Goal: Information Seeking & Learning: Learn about a topic

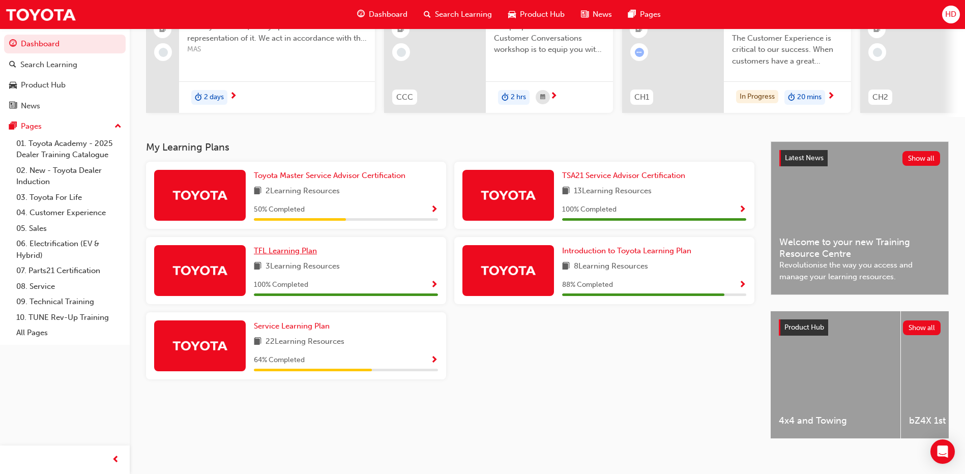
scroll to position [134, 0]
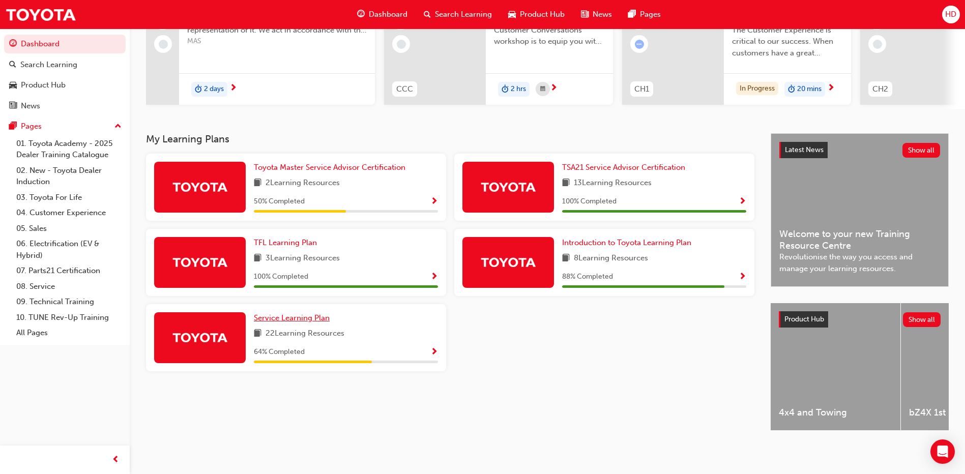
click at [309, 314] on span "Service Learning Plan" at bounding box center [292, 317] width 76 height 9
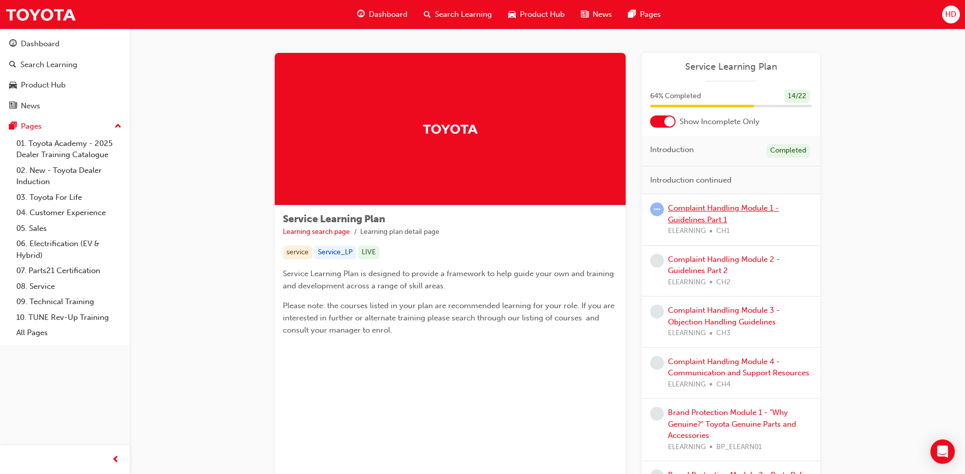
click at [709, 223] on link "Complaint Handling Module 1 - Guidelines Part 1" at bounding box center [723, 213] width 111 height 21
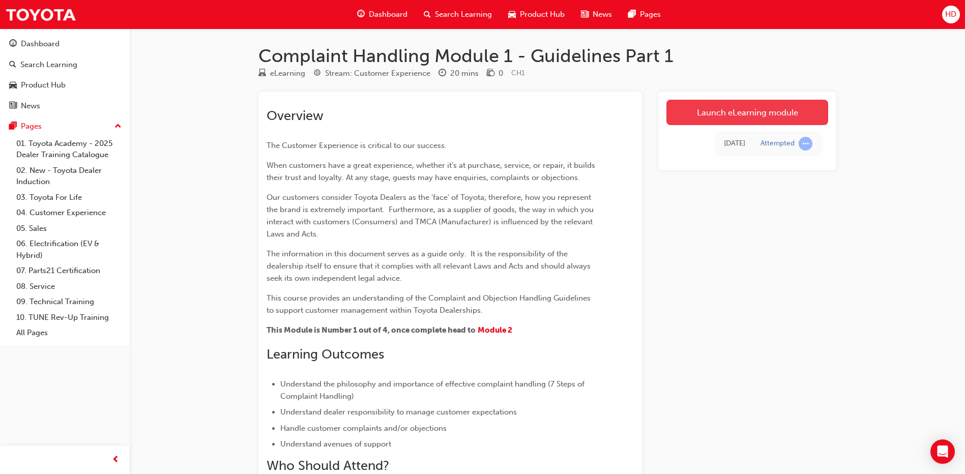
click at [775, 116] on link "Launch eLearning module" at bounding box center [747, 112] width 162 height 25
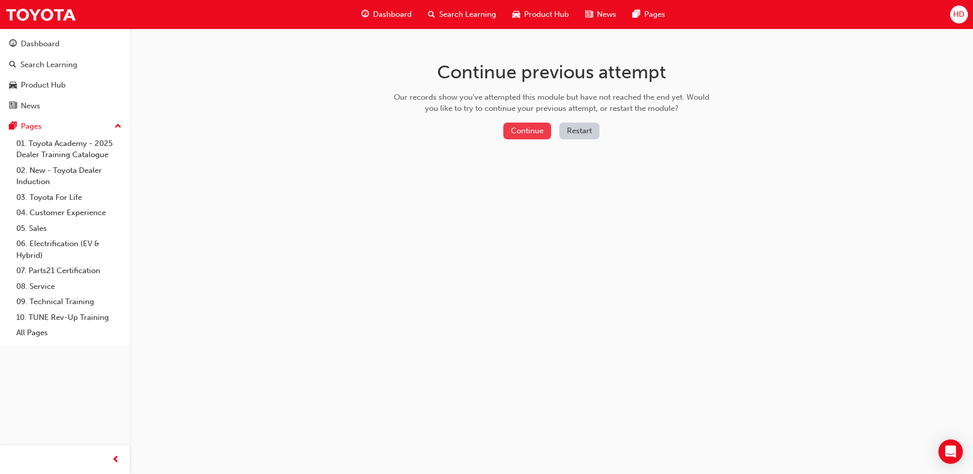
click at [540, 135] on button "Continue" at bounding box center [527, 131] width 48 height 17
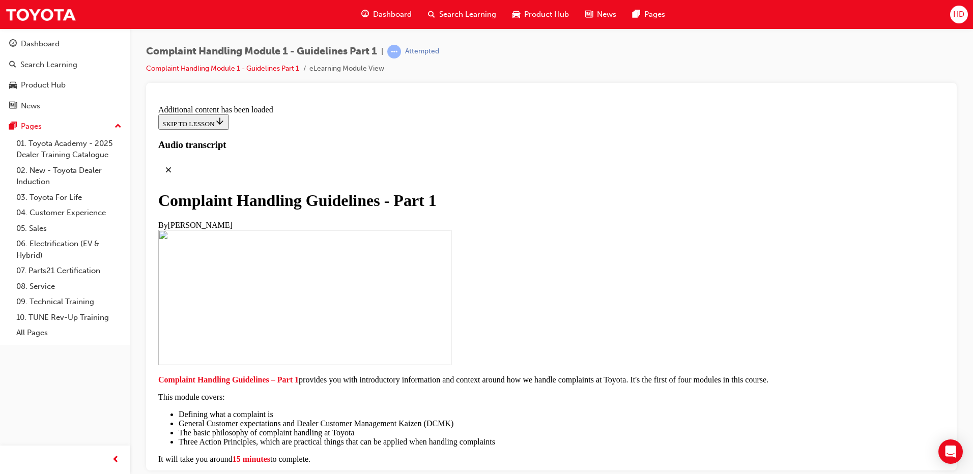
scroll to position [2136, 0]
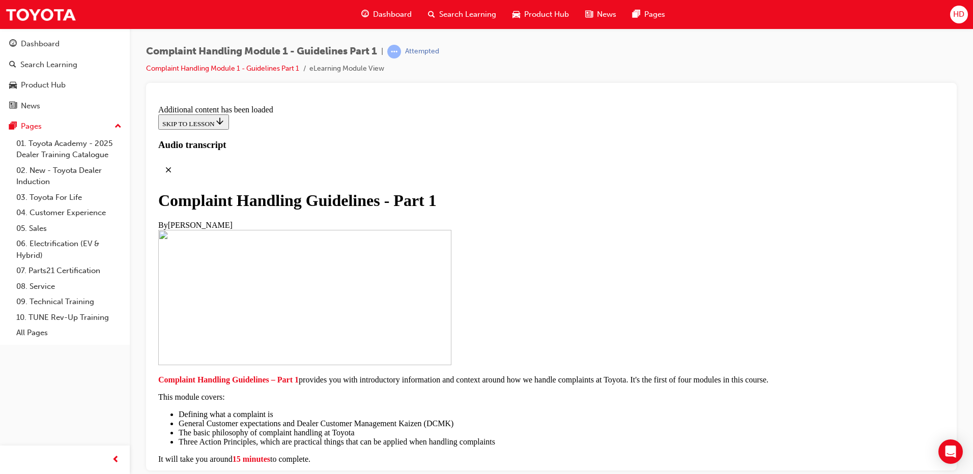
scroll to position [3849, 0]
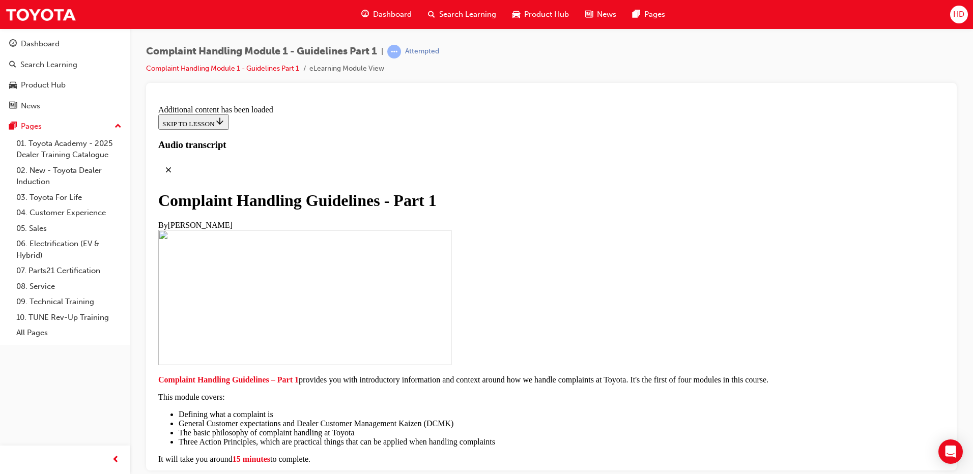
scroll to position [4510, 0]
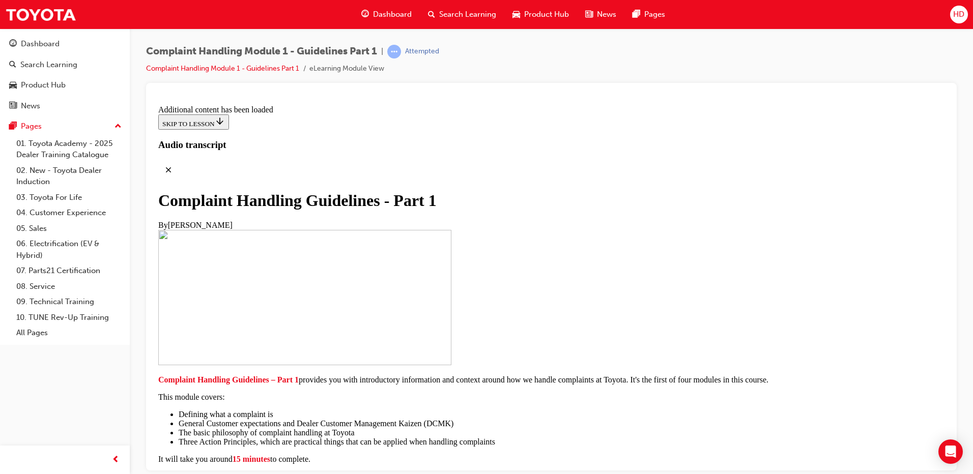
scroll to position [6043, 0]
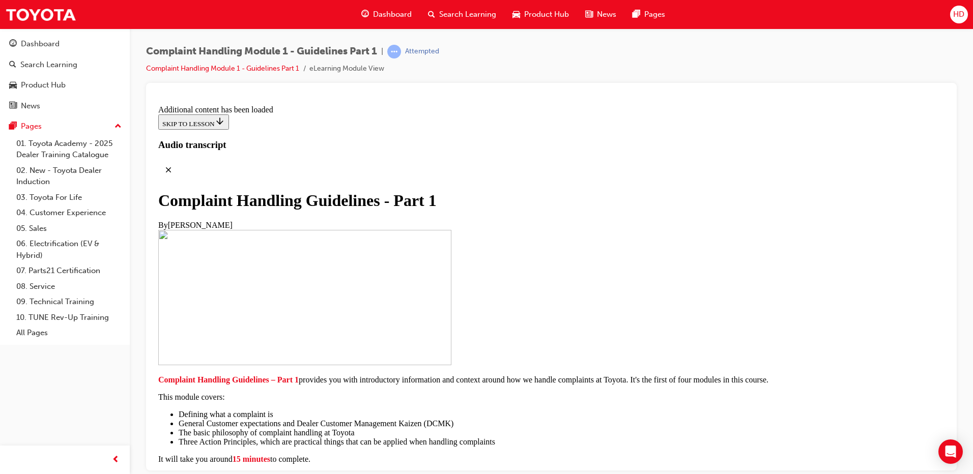
radio input "true"
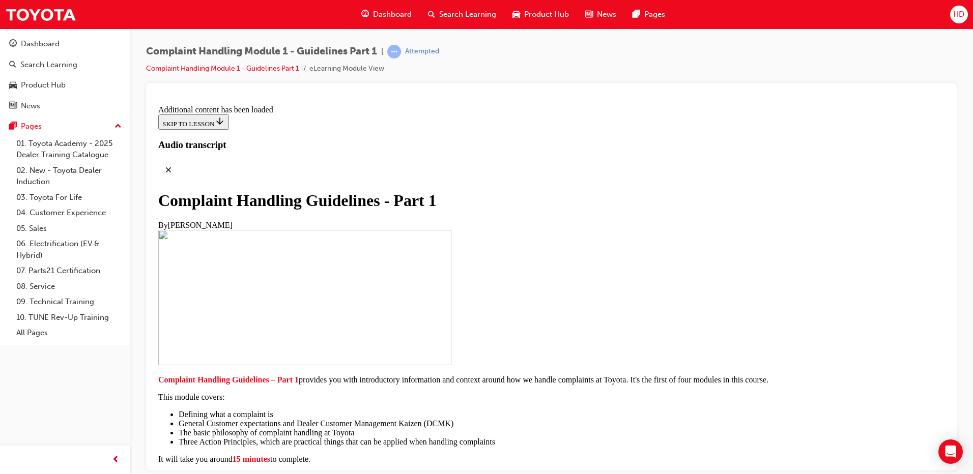
radio input "true"
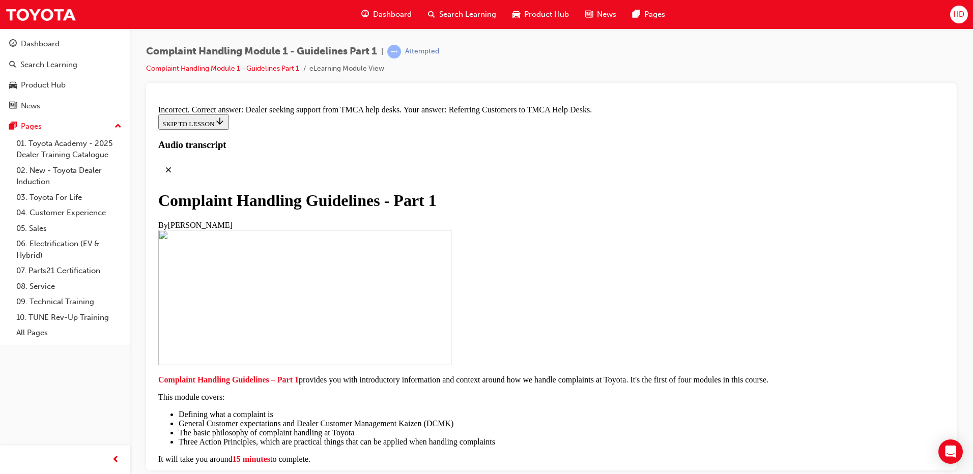
radio input "true"
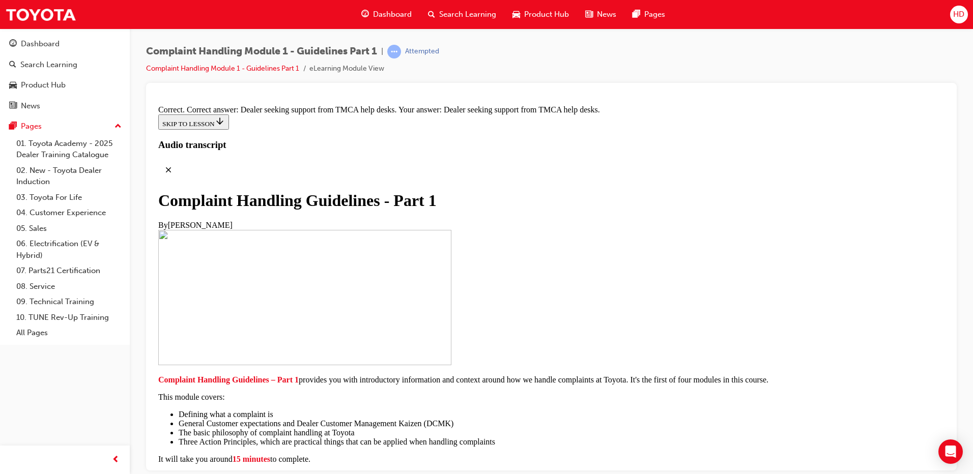
scroll to position [6747, 0]
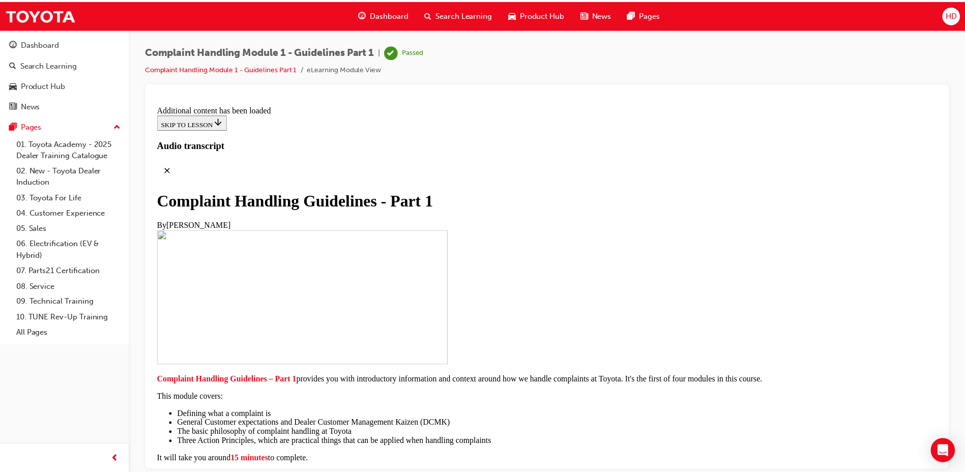
scroll to position [7181, 0]
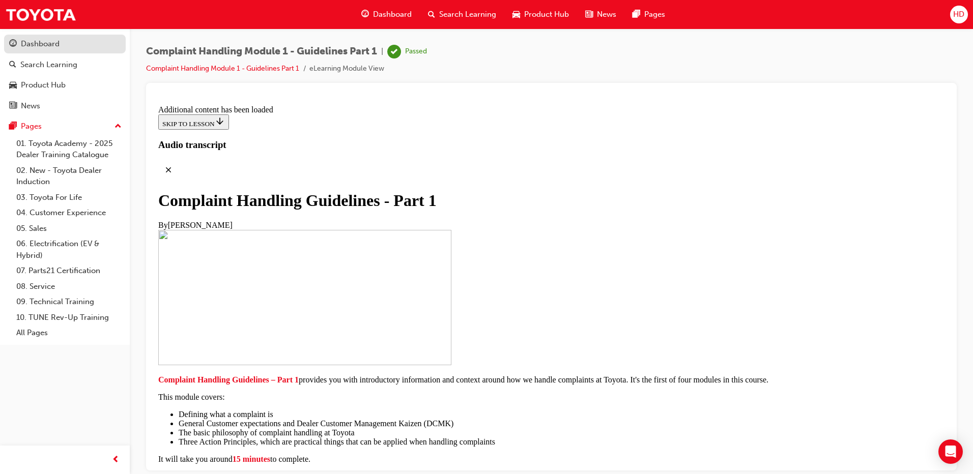
click at [72, 41] on div "Dashboard" at bounding box center [64, 44] width 111 height 13
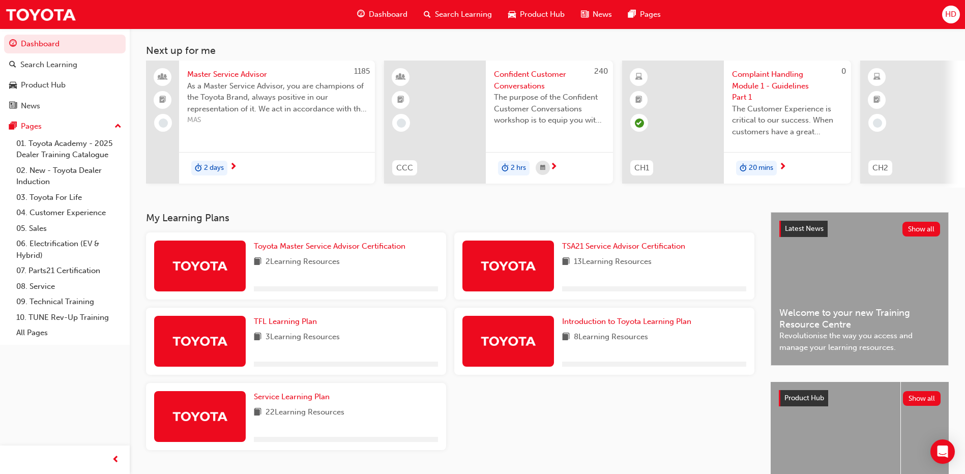
scroll to position [134, 0]
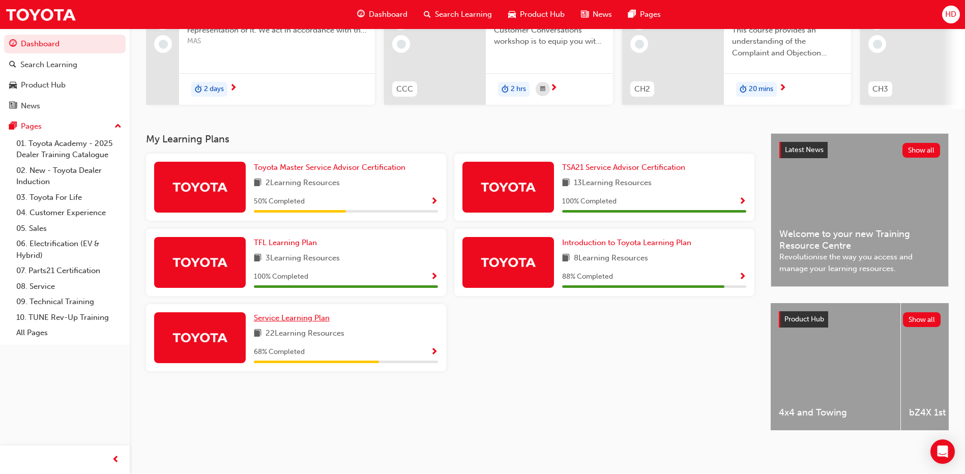
click at [309, 315] on span "Service Learning Plan" at bounding box center [292, 317] width 76 height 9
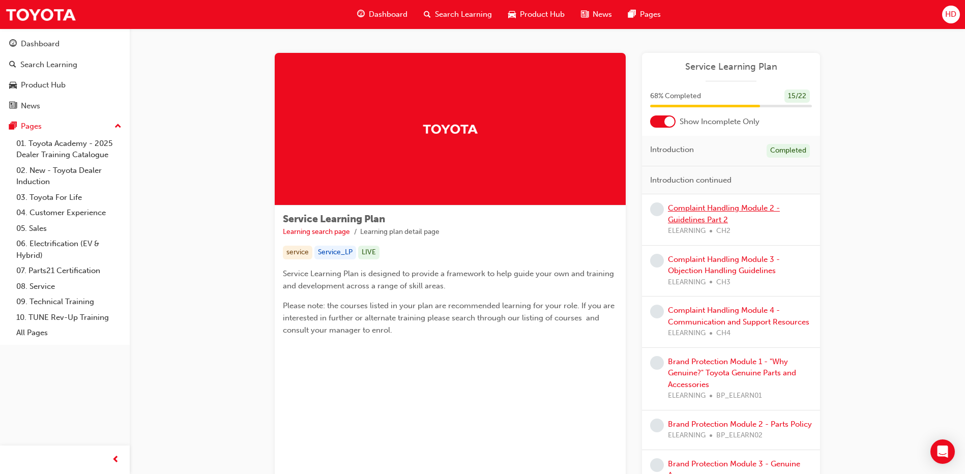
click at [705, 208] on link "Complaint Handling Module 2 - Guidelines Part 2" at bounding box center [724, 213] width 112 height 21
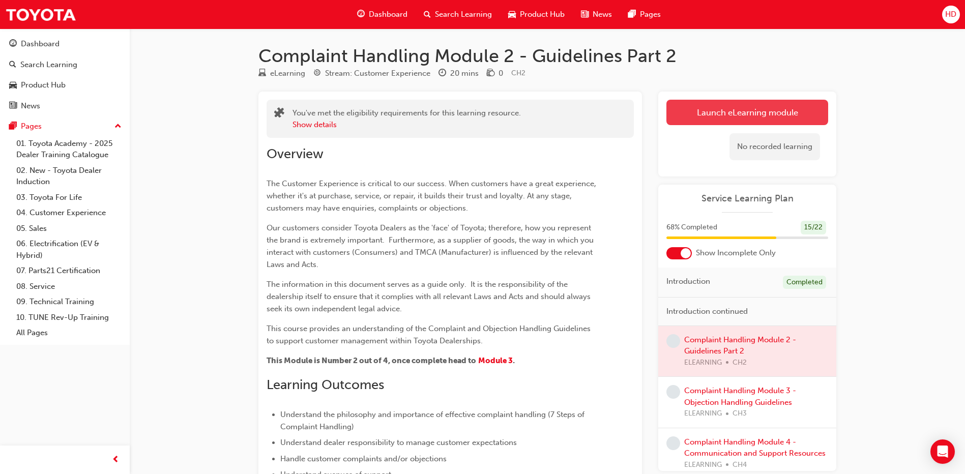
click at [744, 116] on link "Launch eLearning module" at bounding box center [747, 112] width 162 height 25
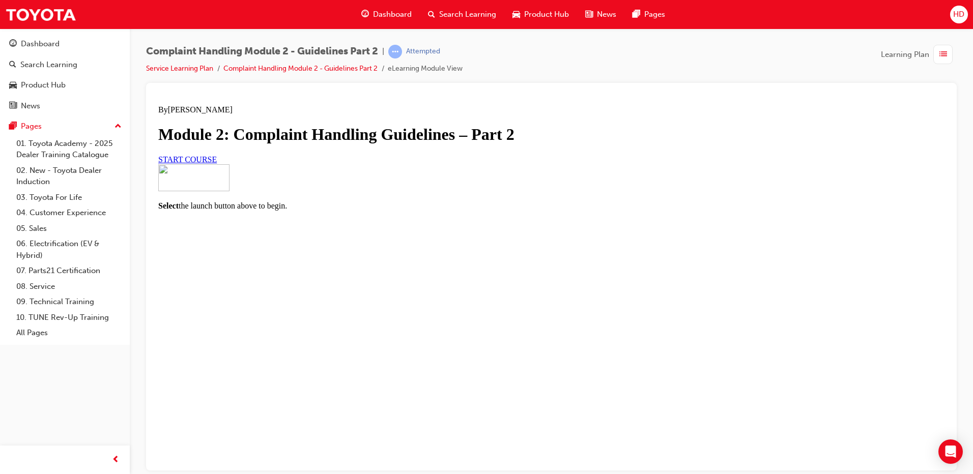
click at [217, 163] on link "START COURSE" at bounding box center [187, 159] width 58 height 9
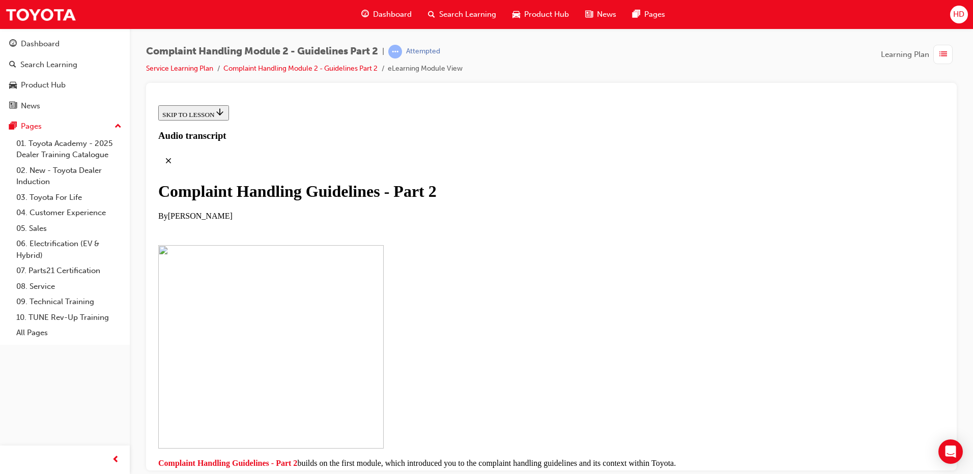
scroll to position [202, 0]
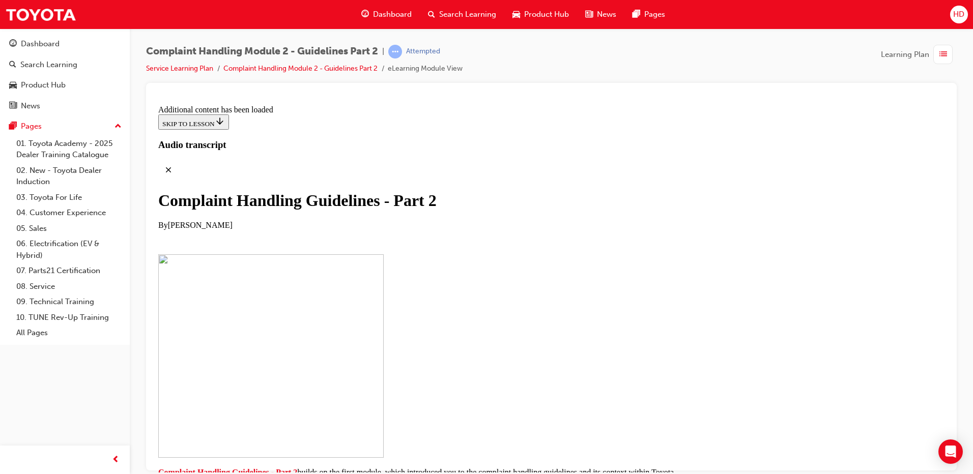
scroll to position [720, 0]
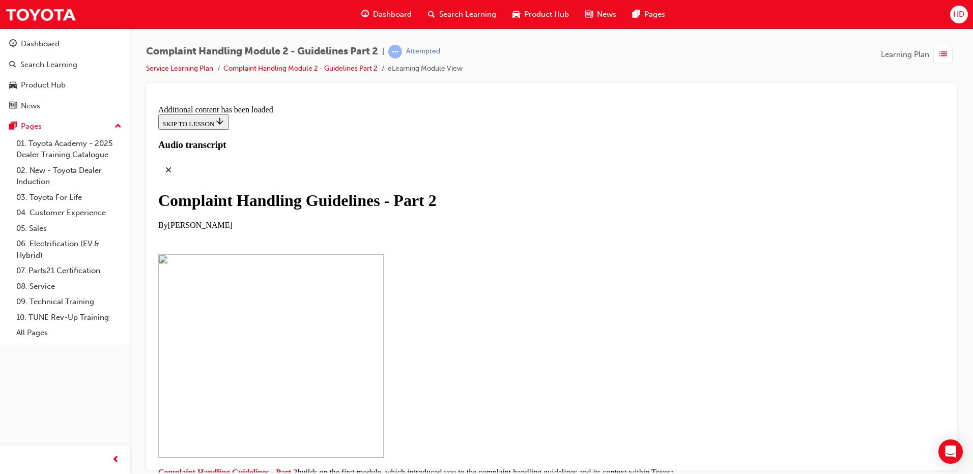
scroll to position [2113, 0]
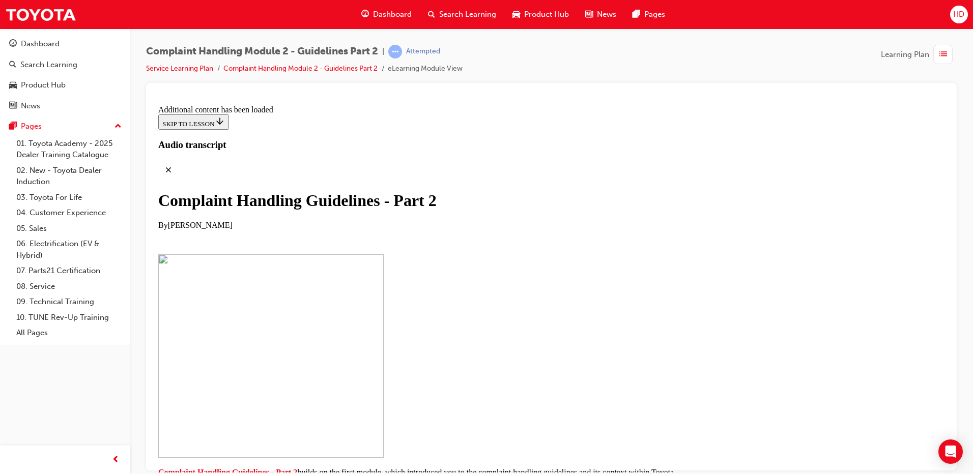
scroll to position [4431, 0]
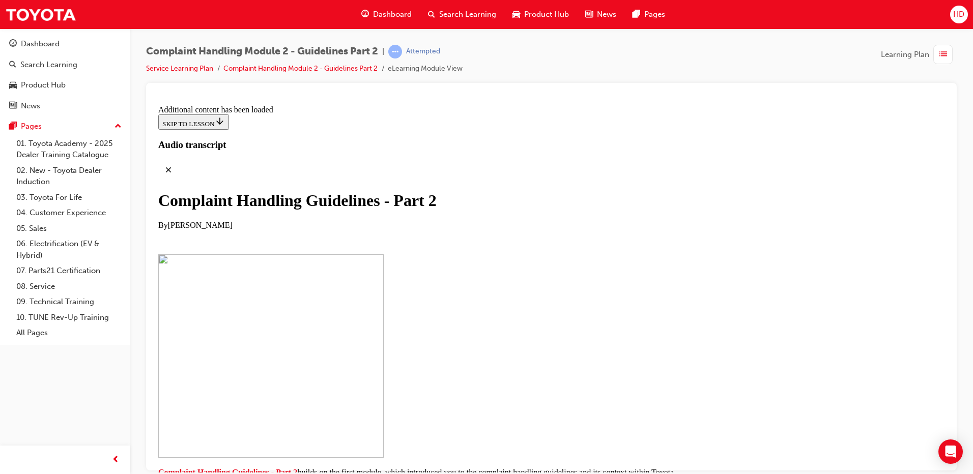
scroll to position [5982, 0]
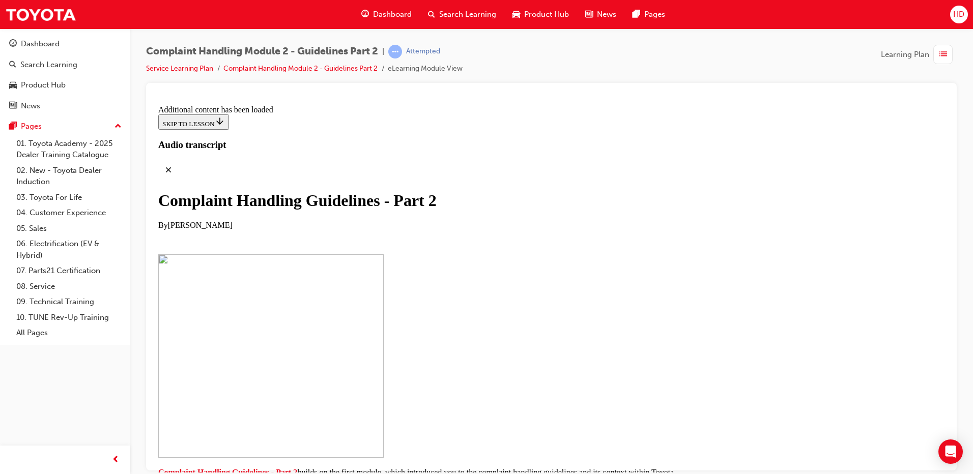
checkbox input "true"
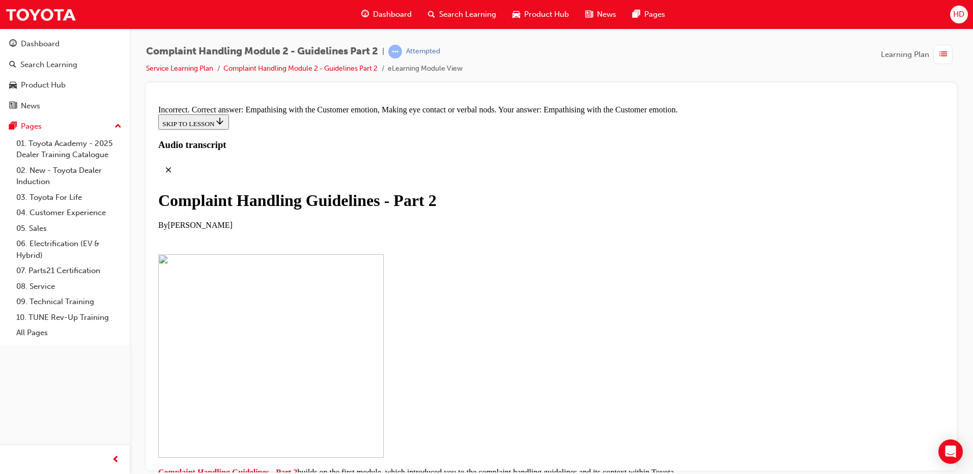
scroll to position [6602, 0]
checkbox input "true"
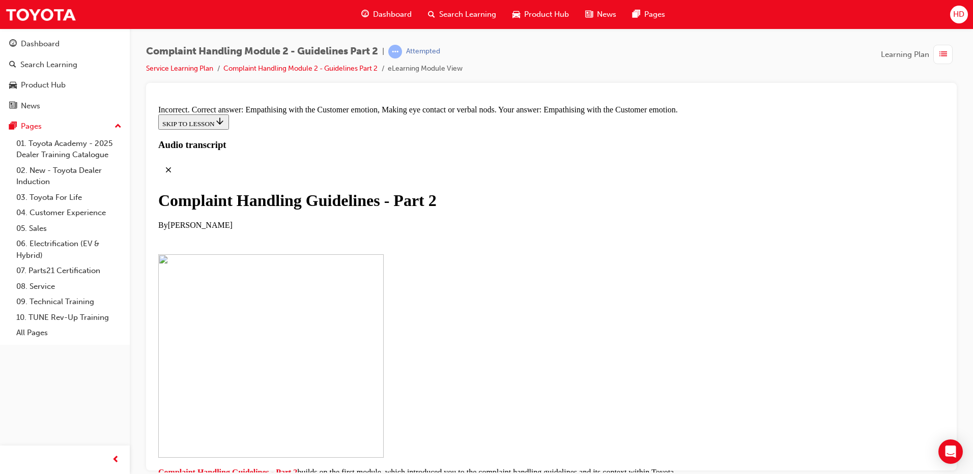
checkbox input "false"
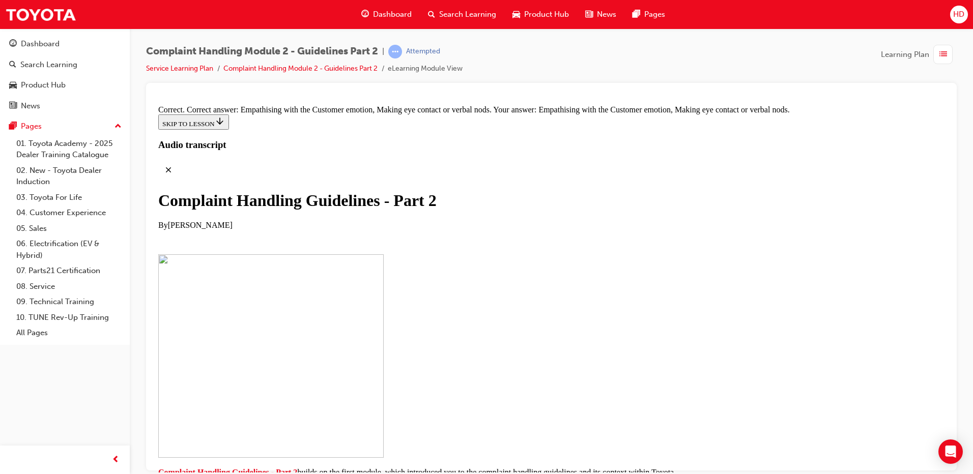
drag, startPoint x: 478, startPoint y: 343, endPoint x: 655, endPoint y: 185, distance: 237.7
drag, startPoint x: 475, startPoint y: 291, endPoint x: 504, endPoint y: 234, distance: 63.5
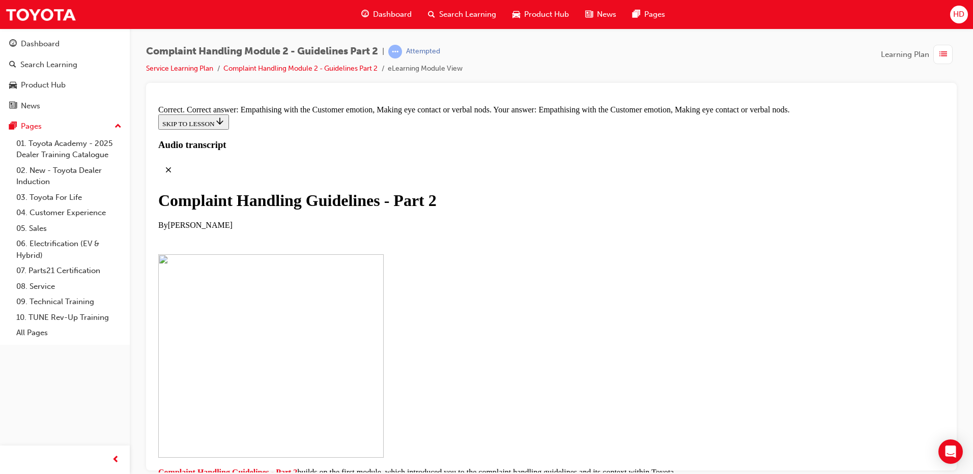
drag, startPoint x: 479, startPoint y: 393, endPoint x: 515, endPoint y: 185, distance: 211.6
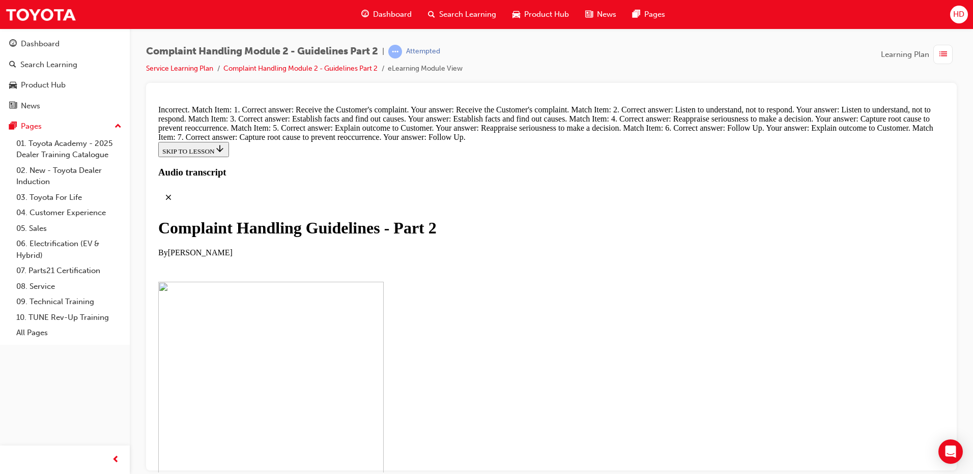
scroll to position [7169, 0]
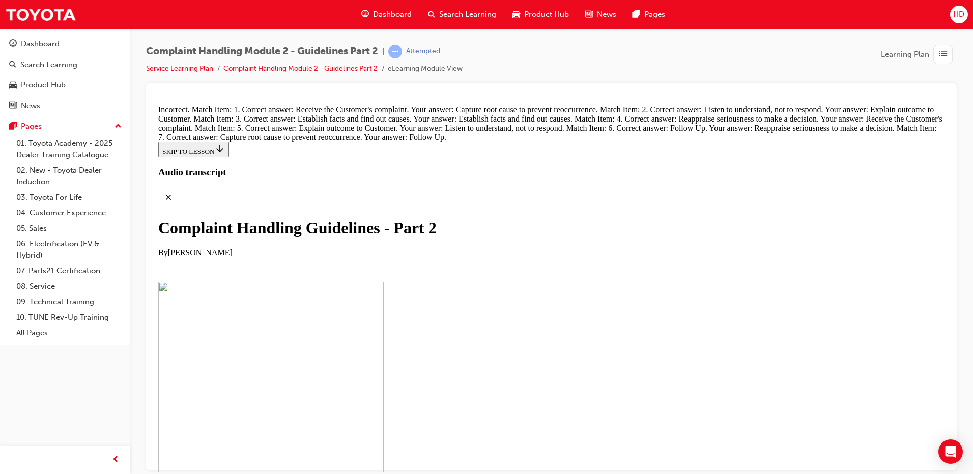
scroll to position [7003, 0]
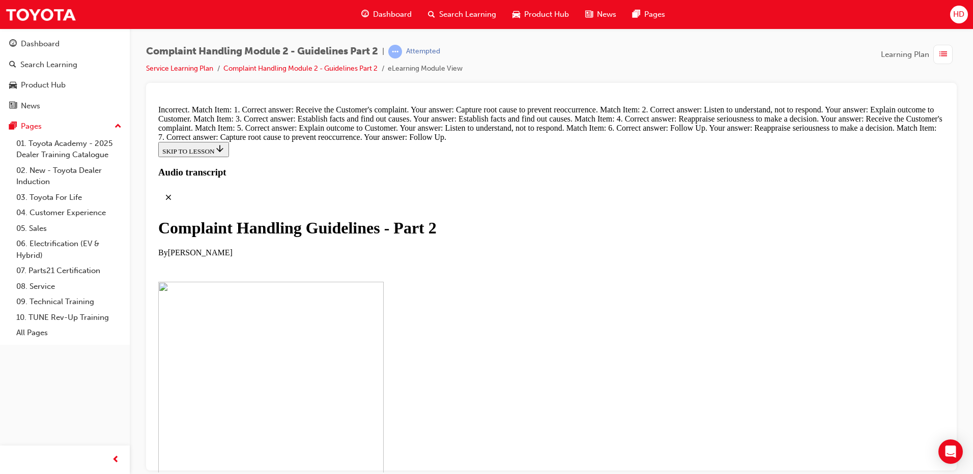
drag, startPoint x: 487, startPoint y: 297, endPoint x: 519, endPoint y: 300, distance: 32.2
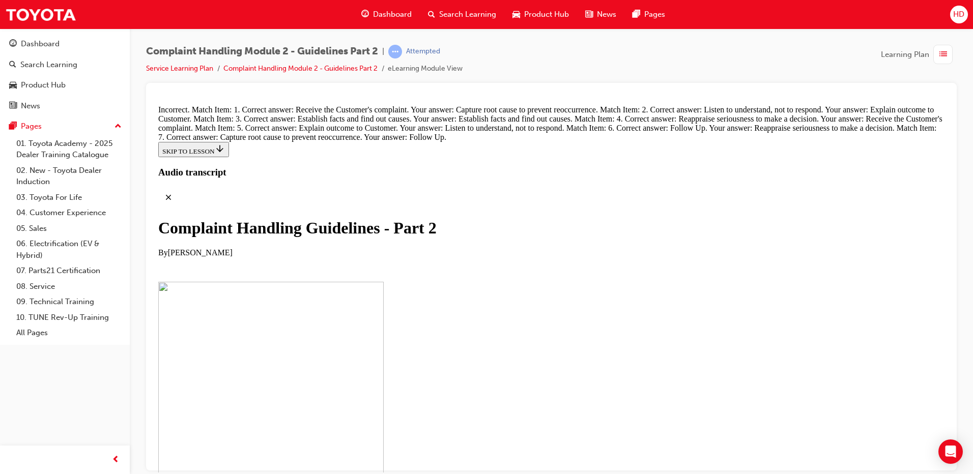
drag, startPoint x: 449, startPoint y: 250, endPoint x: 471, endPoint y: 133, distance: 119.0
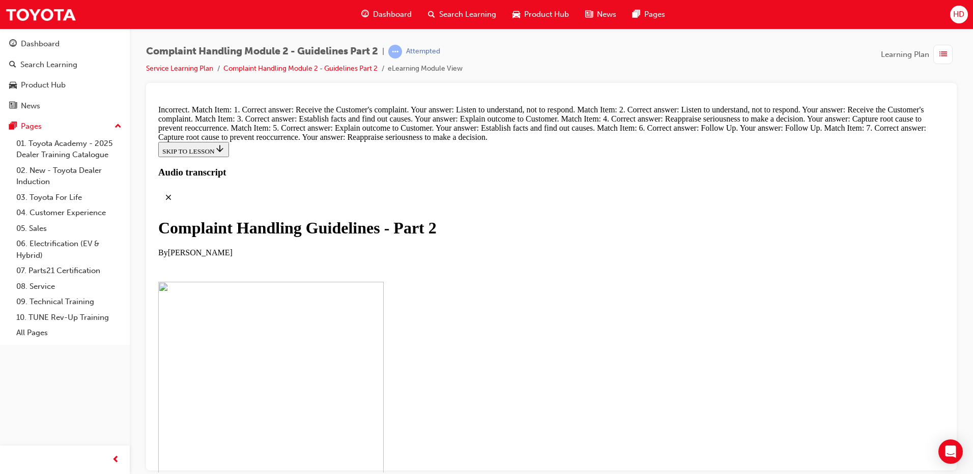
drag, startPoint x: 433, startPoint y: 240, endPoint x: 474, endPoint y: 153, distance: 96.3
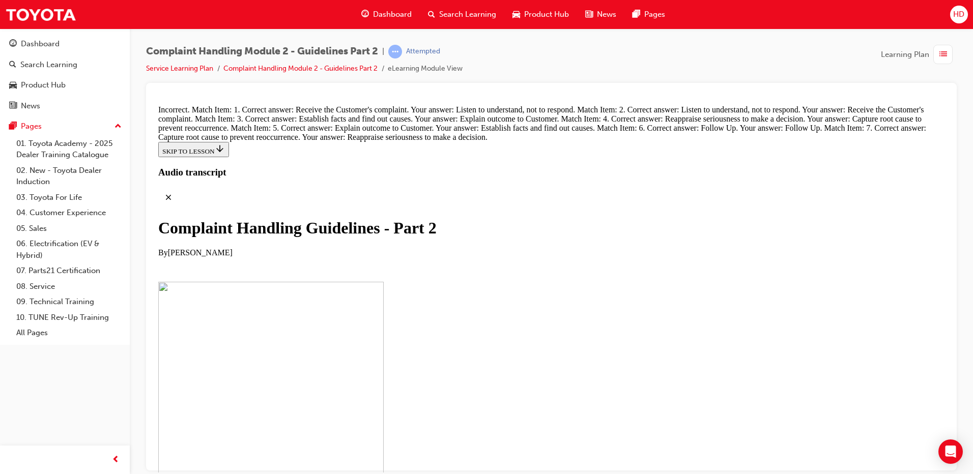
drag, startPoint x: 487, startPoint y: 229, endPoint x: 517, endPoint y: 179, distance: 58.8
drag, startPoint x: 462, startPoint y: 324, endPoint x: 496, endPoint y: 209, distance: 119.9
drag, startPoint x: 487, startPoint y: 332, endPoint x: 504, endPoint y: 273, distance: 60.7
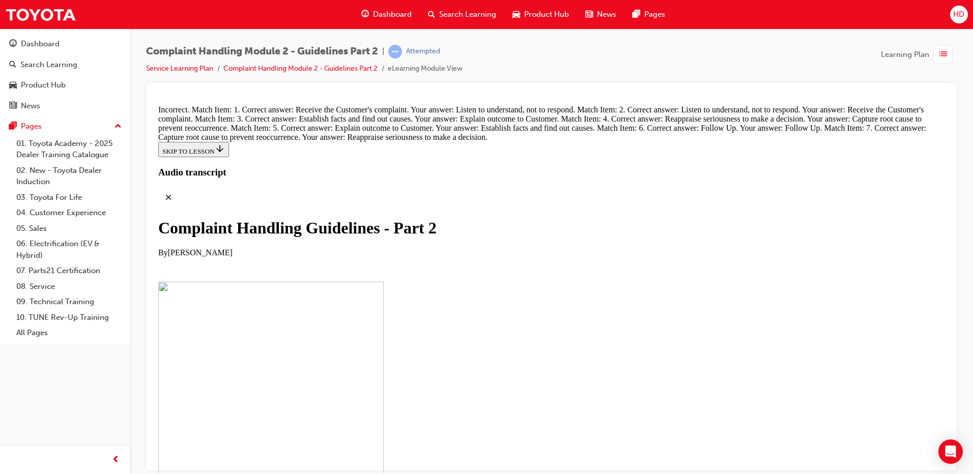
drag, startPoint x: 478, startPoint y: 325, endPoint x: 514, endPoint y: 266, distance: 68.7
drag, startPoint x: 469, startPoint y: 276, endPoint x: 508, endPoint y: 213, distance: 74.0
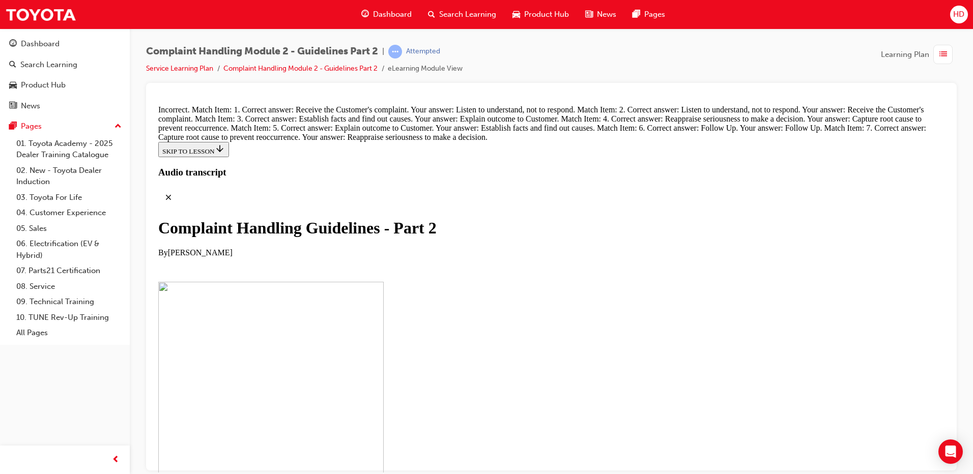
drag, startPoint x: 459, startPoint y: 265, endPoint x: 505, endPoint y: 265, distance: 45.8
drag, startPoint x: 455, startPoint y: 340, endPoint x: 491, endPoint y: 343, distance: 36.2
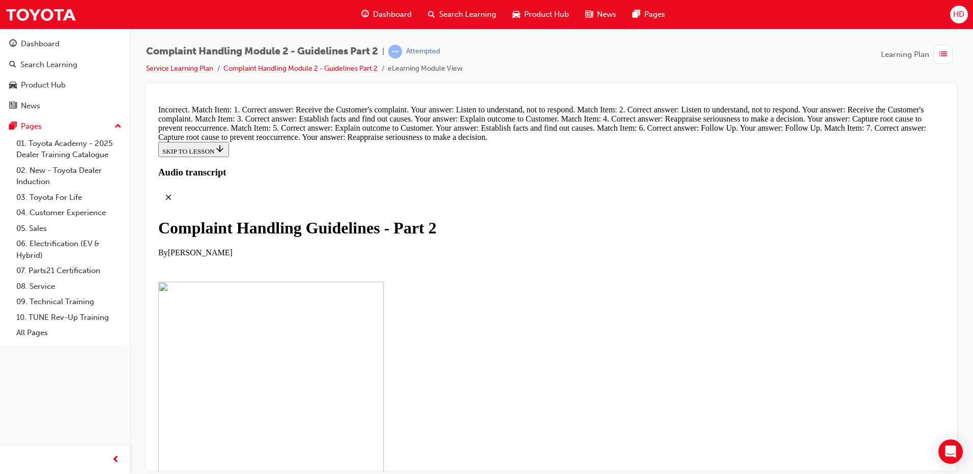
drag, startPoint x: 436, startPoint y: 250, endPoint x: 430, endPoint y: 251, distance: 5.7
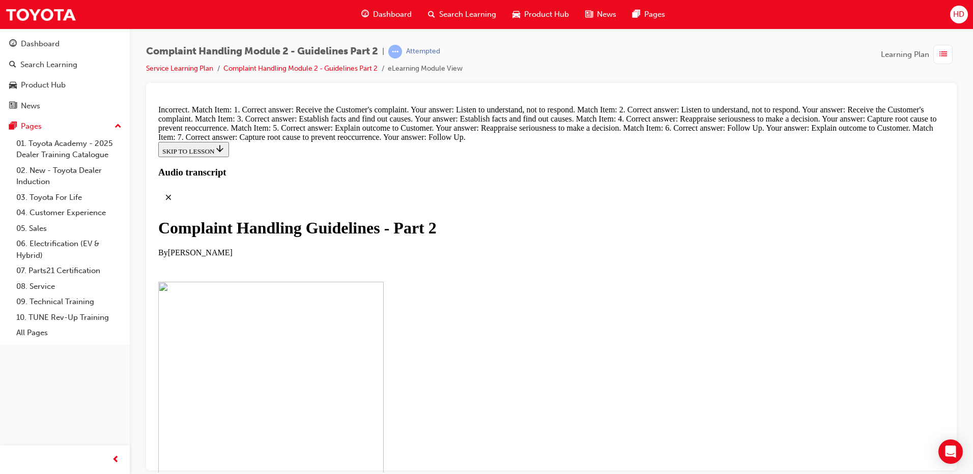
drag, startPoint x: 457, startPoint y: 398, endPoint x: 395, endPoint y: 361, distance: 72.6
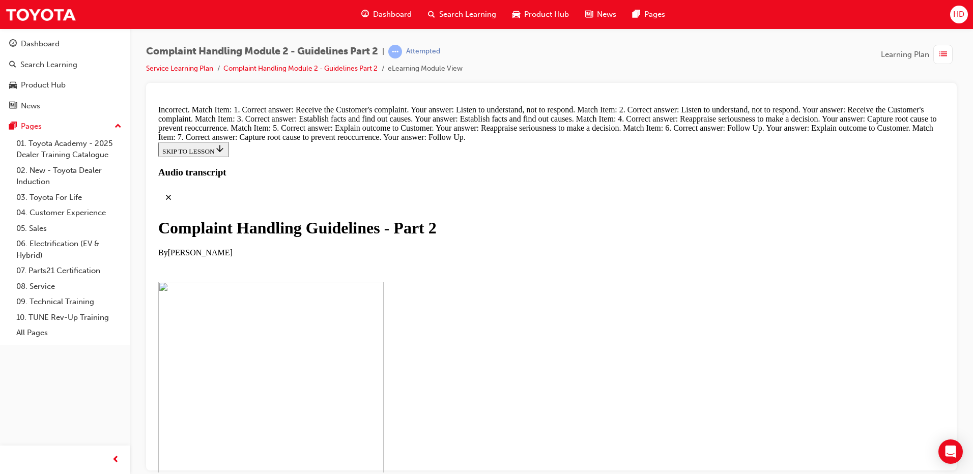
drag, startPoint x: 497, startPoint y: 240, endPoint x: 539, endPoint y: 240, distance: 41.2
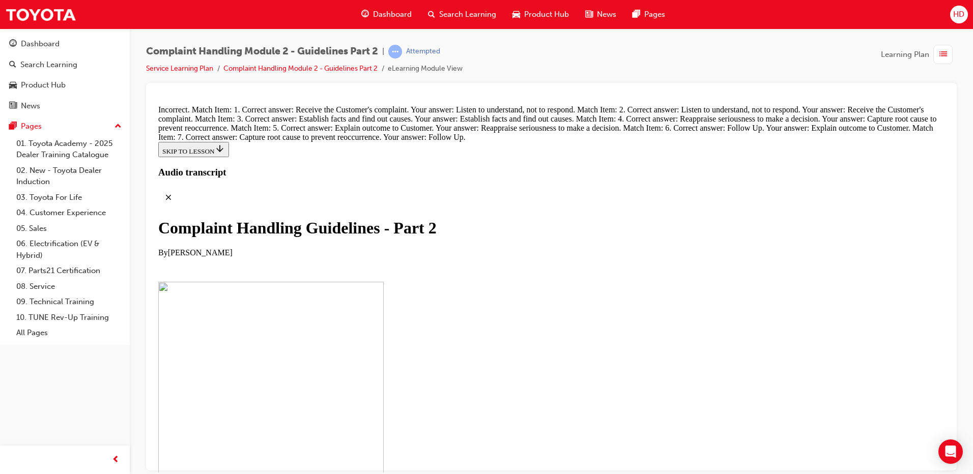
drag, startPoint x: 493, startPoint y: 454, endPoint x: 523, endPoint y: 235, distance: 221.3
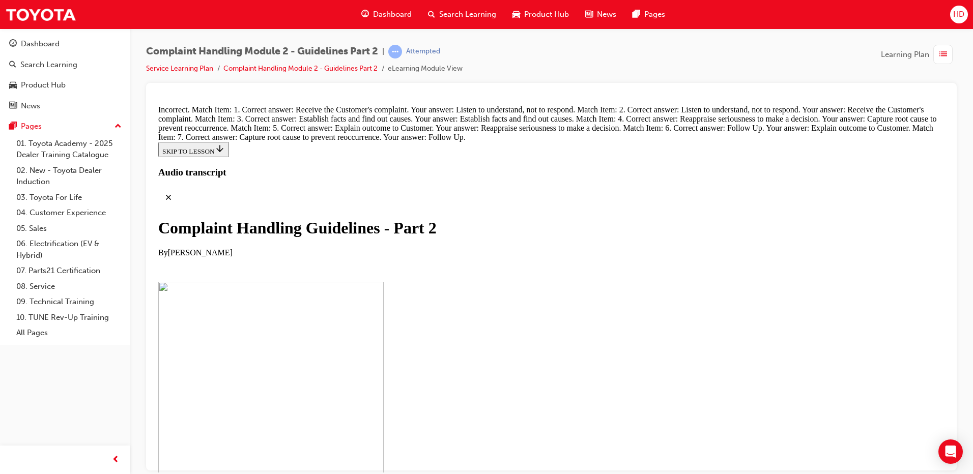
scroll to position [36, 0]
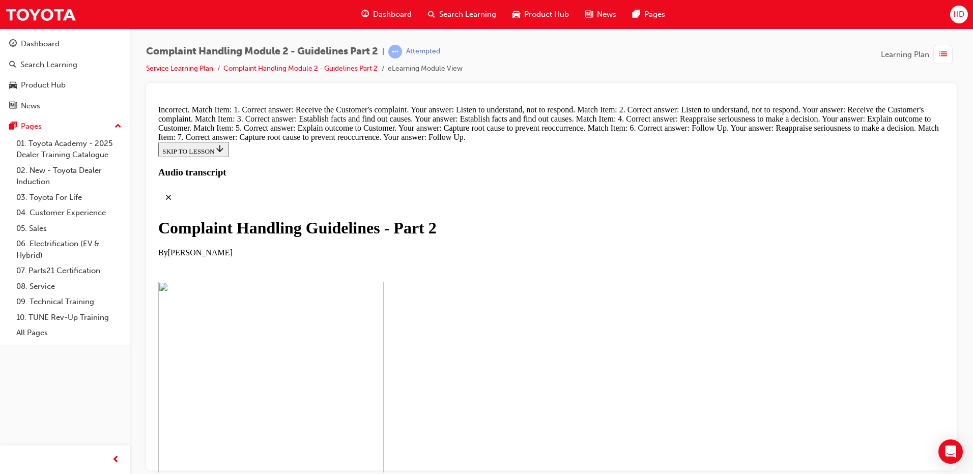
scroll to position [7003, 0]
